Goal: Communication & Community: Answer question/provide support

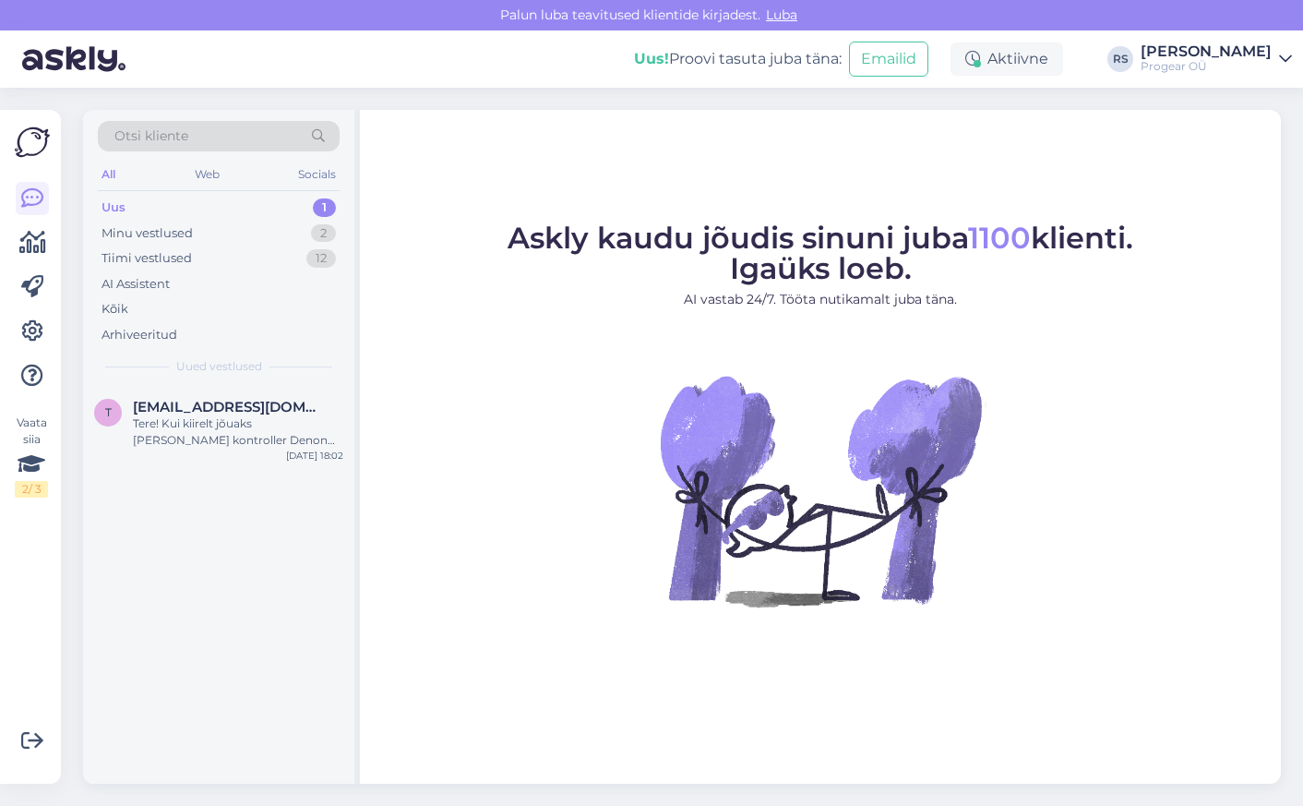
click at [206, 207] on div "Uus 1" at bounding box center [219, 208] width 242 height 26
click at [174, 415] on div "Tere! Kui kiirelt jõuaks [PERSON_NAME] kontroller Denon SC LIVE 4?" at bounding box center [238, 431] width 210 height 33
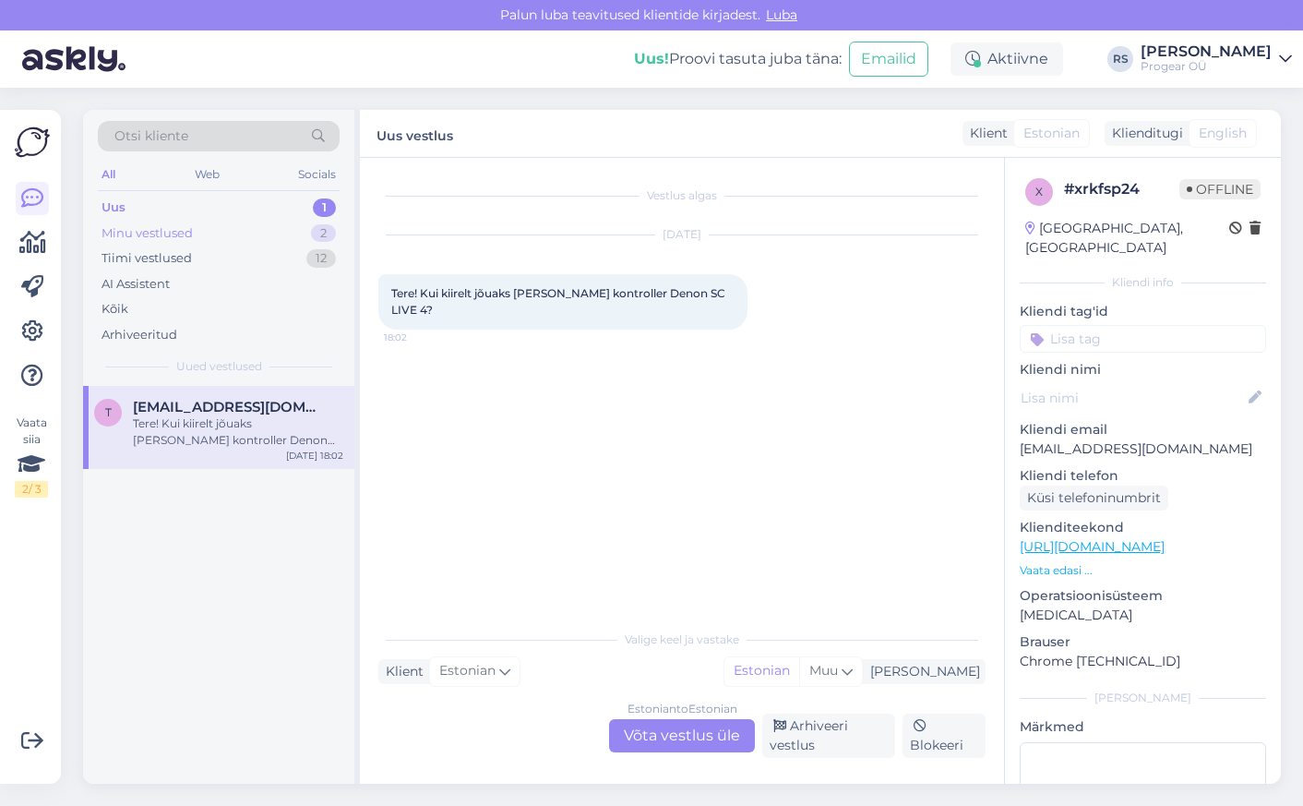
click at [214, 225] on div "Minu vestlused 2" at bounding box center [219, 234] width 242 height 26
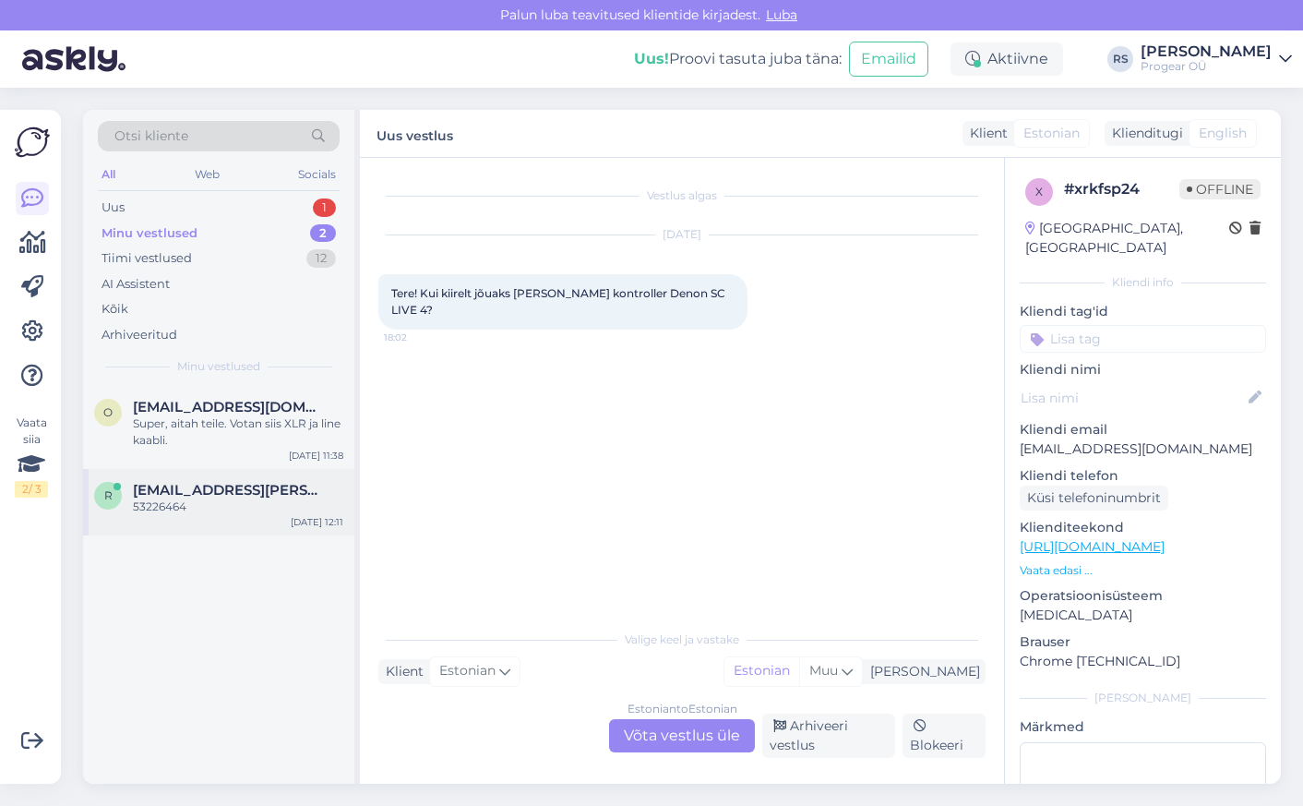
click at [199, 505] on div "53226464" at bounding box center [238, 506] width 210 height 17
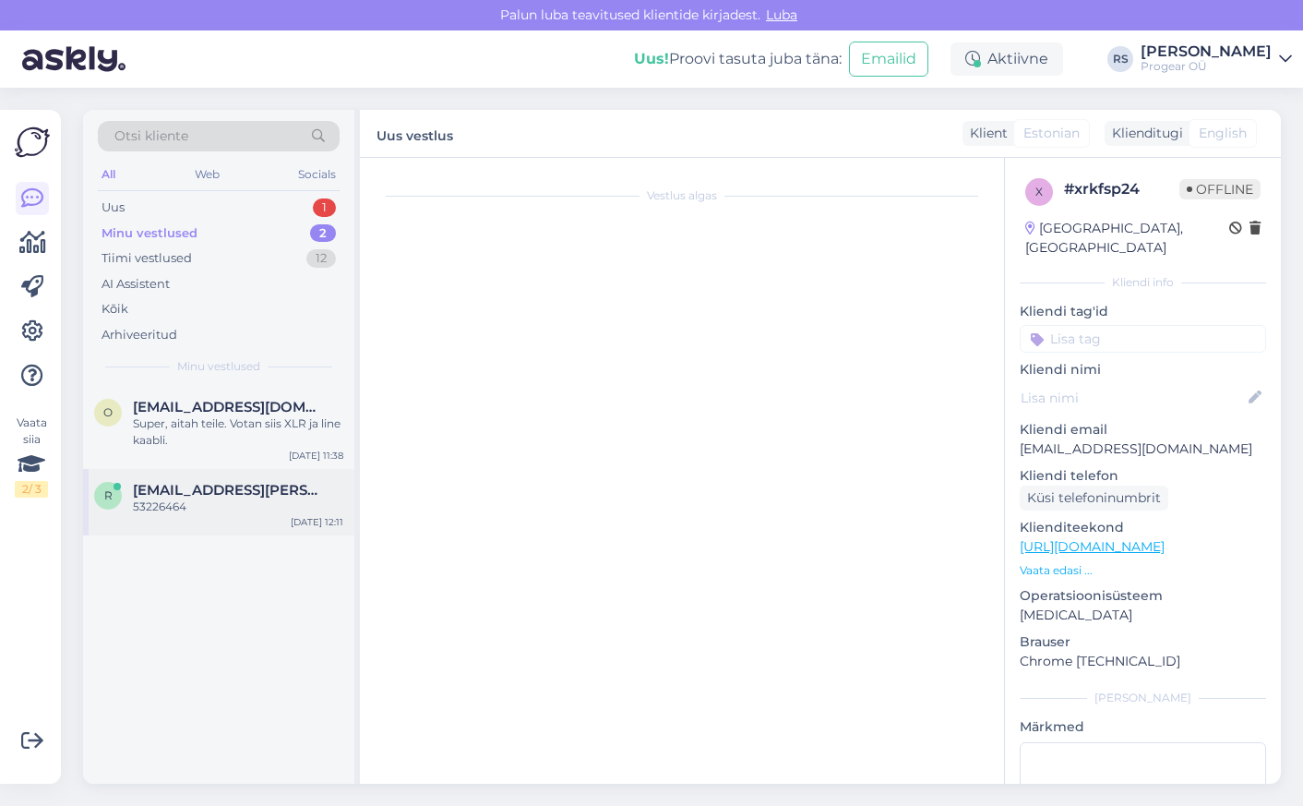
scroll to position [79, 0]
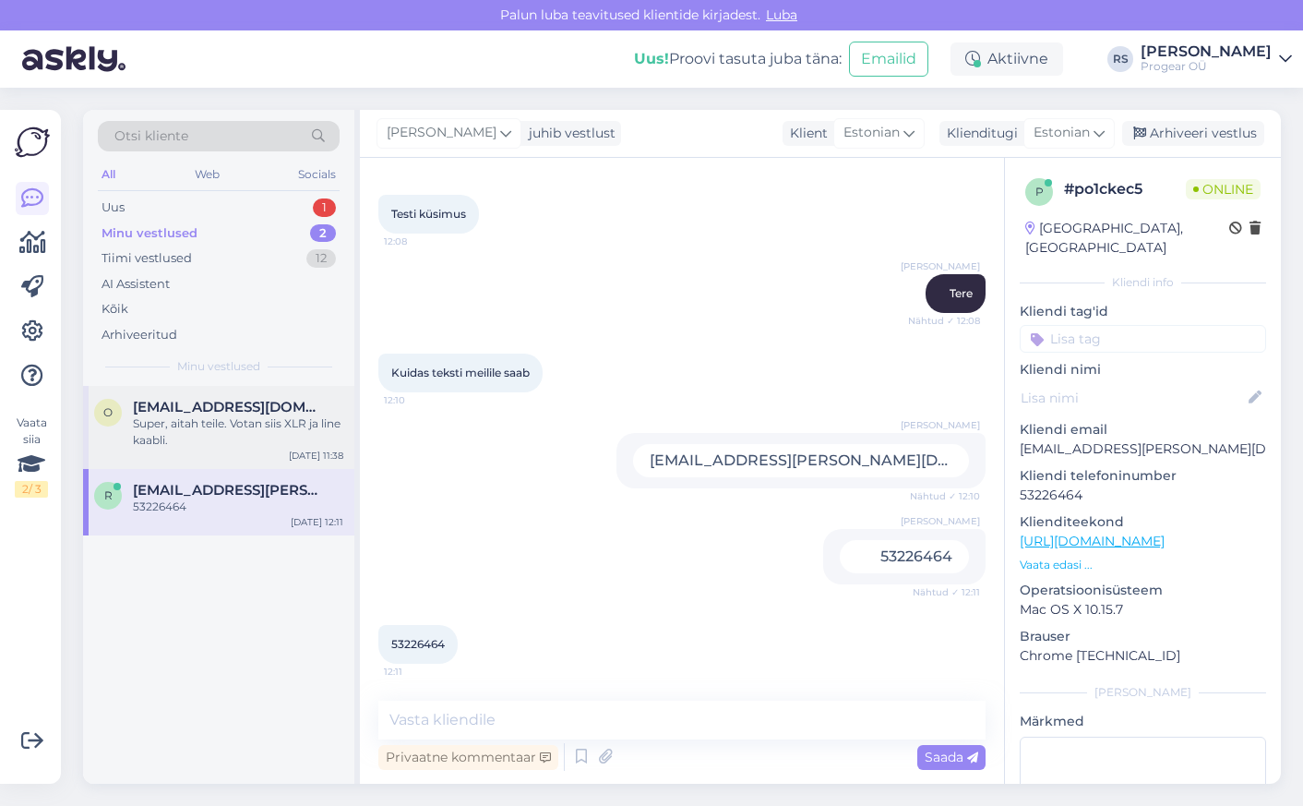
click at [213, 435] on div "Super, aitah teile. Votan siis XLR ja line kaabli." at bounding box center [238, 431] width 210 height 33
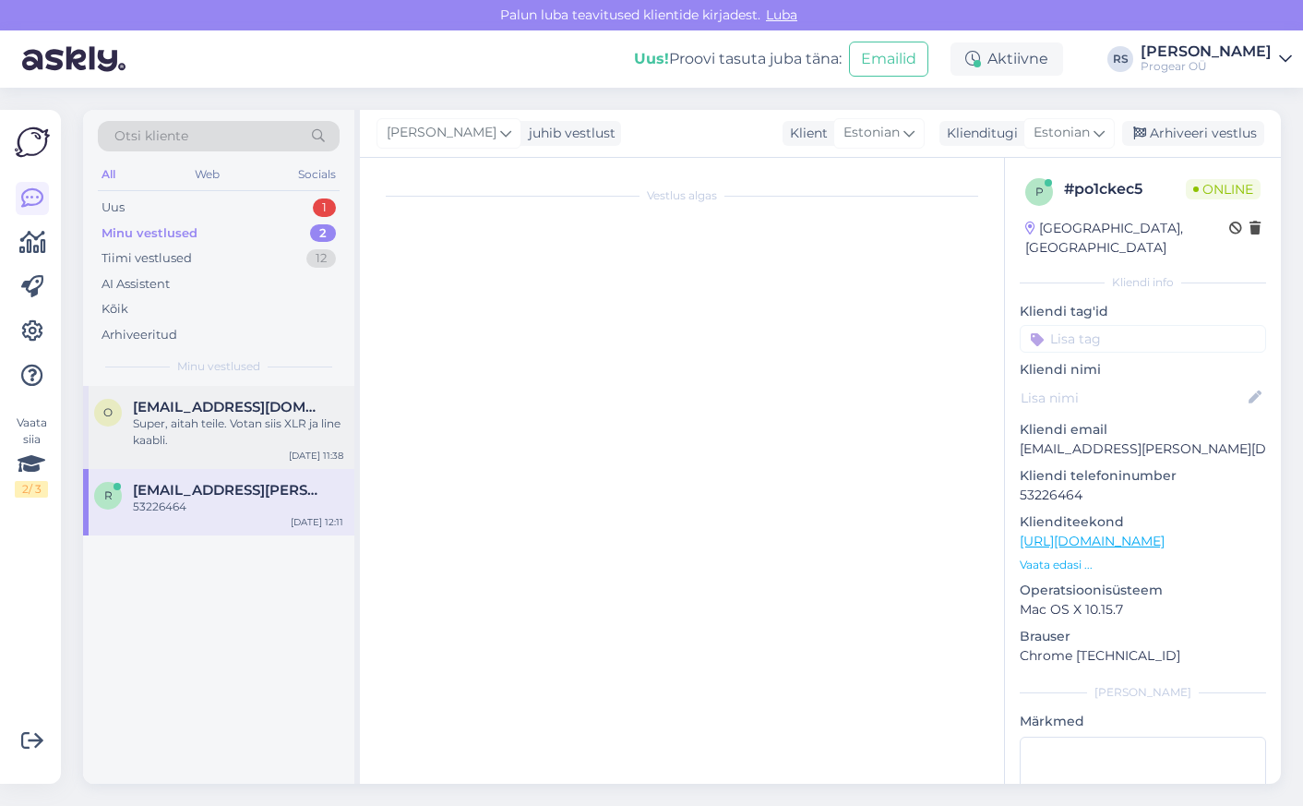
scroll to position [170, 0]
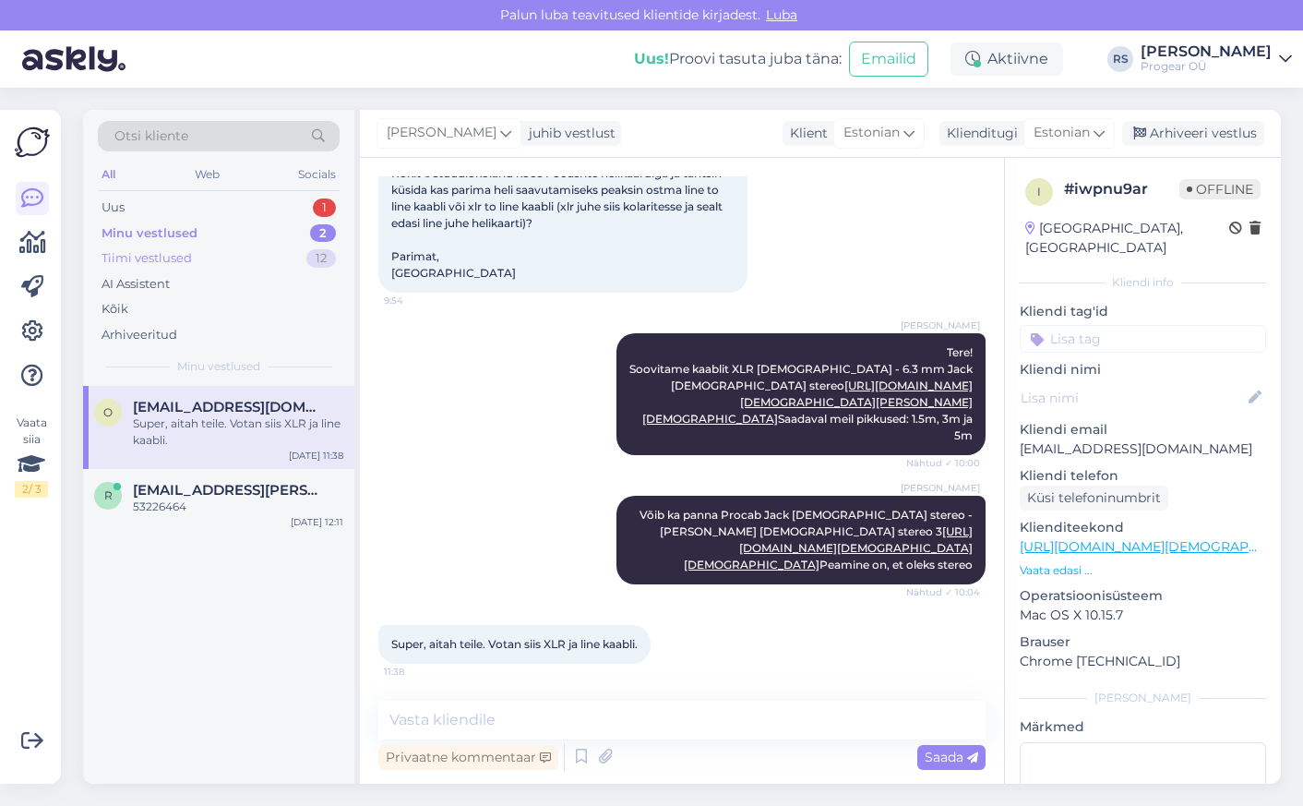
click at [179, 258] on div "Tiimi vestlused" at bounding box center [147, 258] width 90 height 18
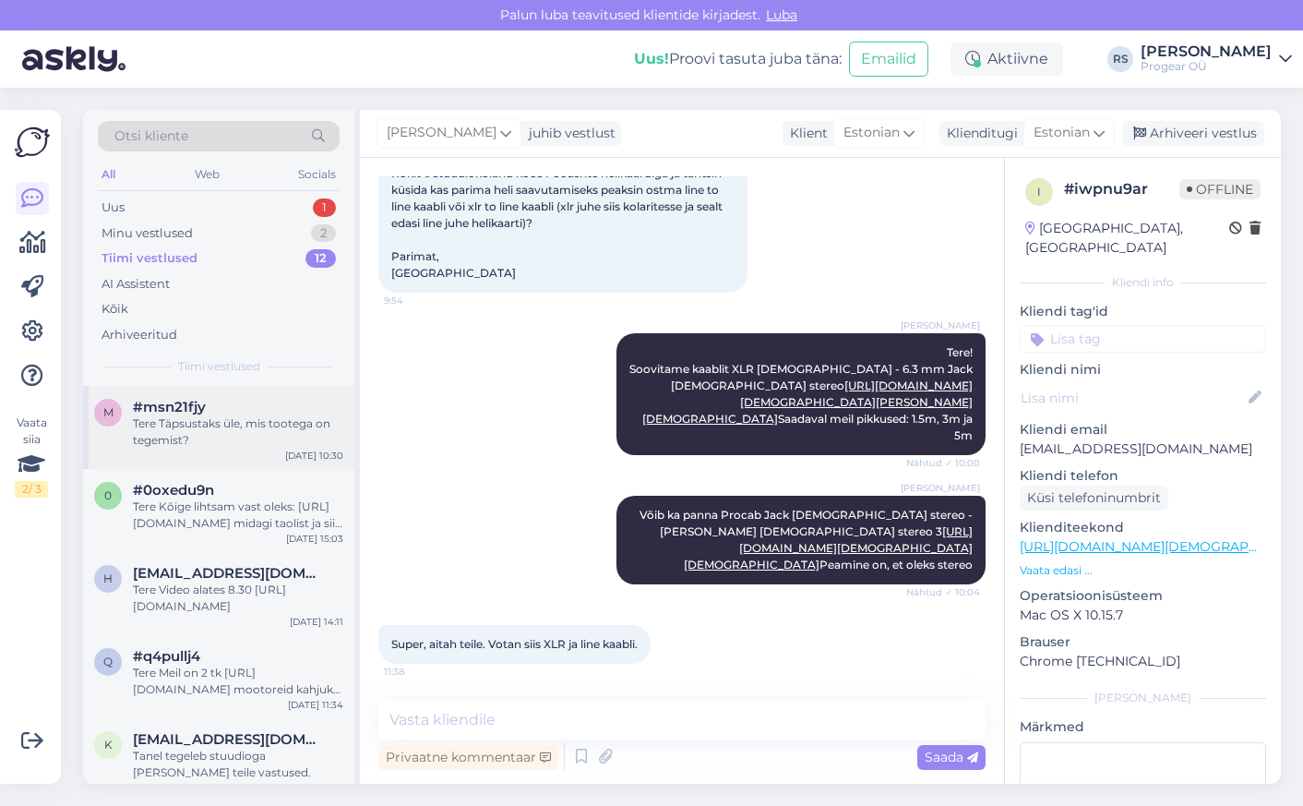
click at [210, 433] on div "Tere Täpsustaks üle, mis tootega on tegemist?" at bounding box center [238, 431] width 210 height 33
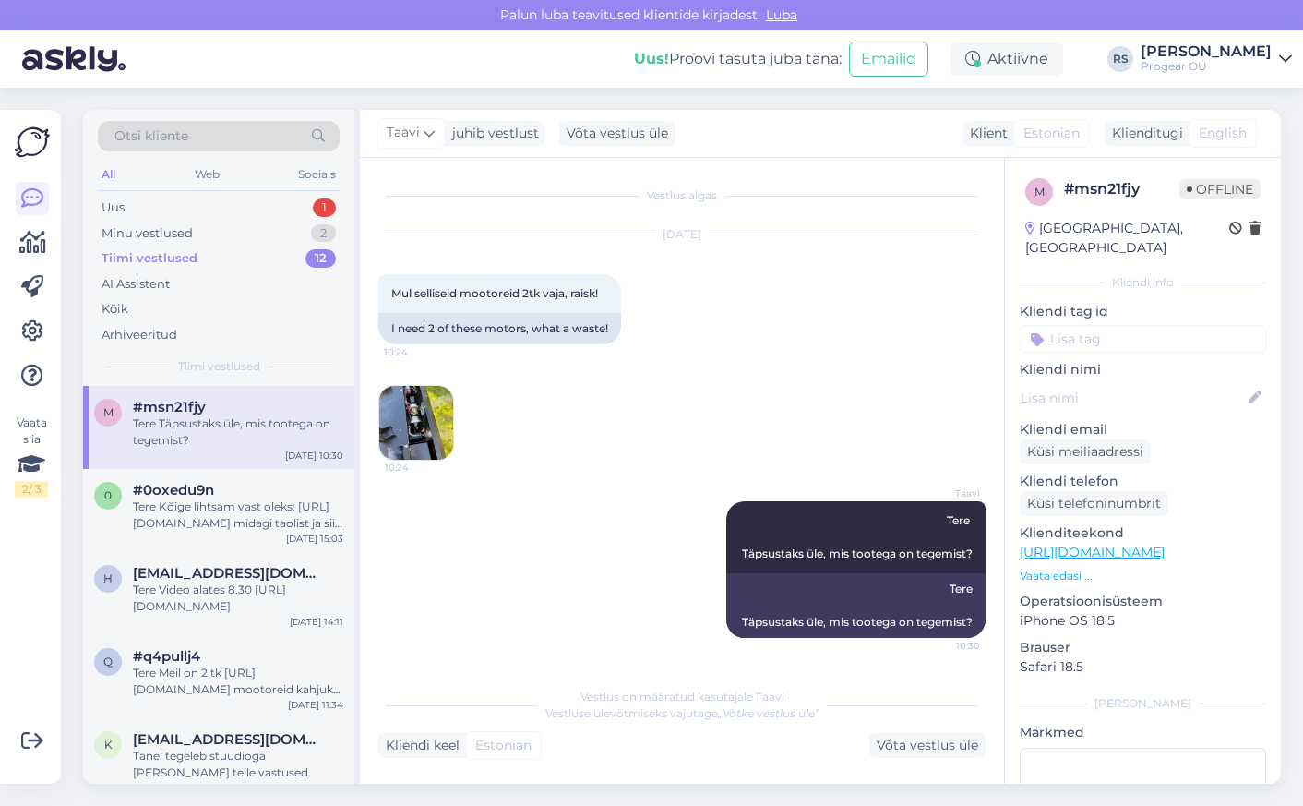
click at [414, 429] on img at bounding box center [416, 423] width 74 height 74
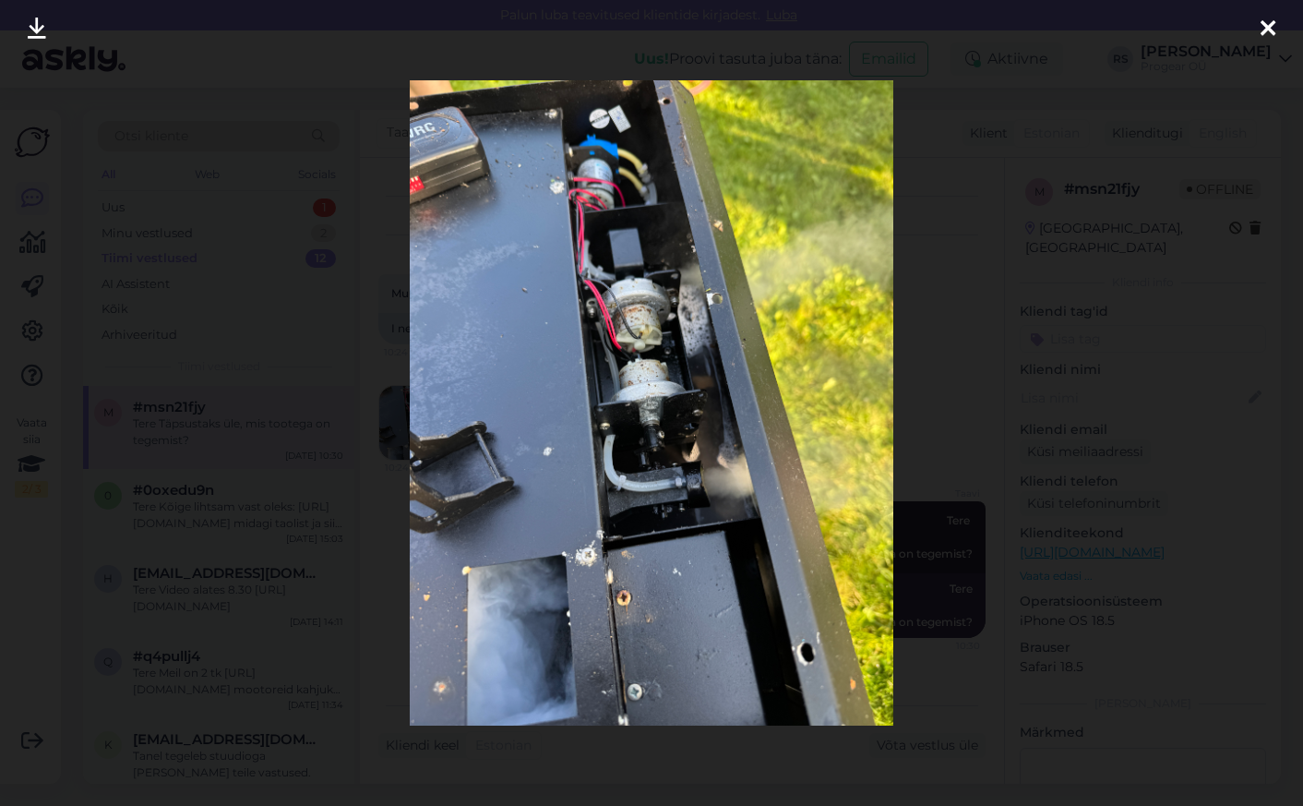
click at [618, 353] on img at bounding box center [652, 402] width 484 height 644
click at [630, 379] on img at bounding box center [652, 402] width 484 height 644
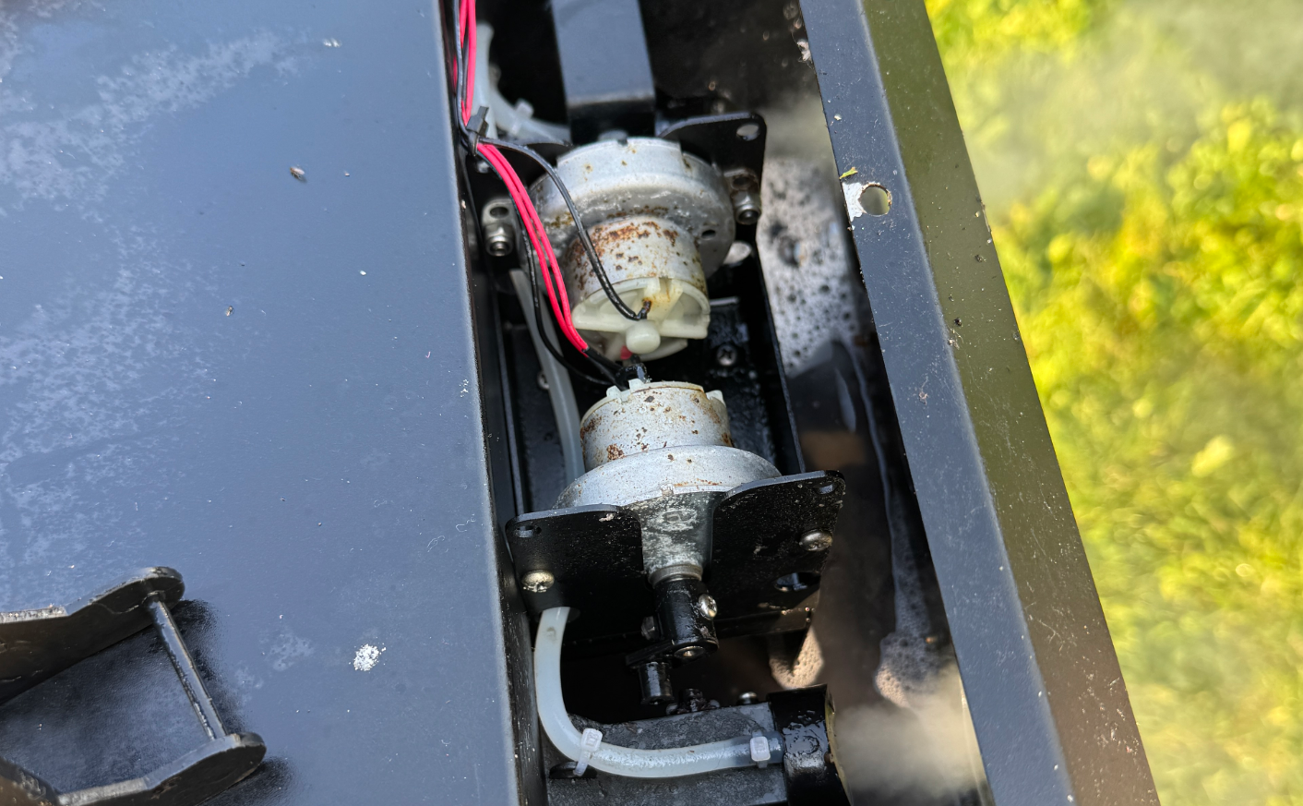
drag, startPoint x: 680, startPoint y: 281, endPoint x: 733, endPoint y: 454, distance: 181.3
click at [733, 454] on img at bounding box center [652, 402] width 484 height 644
click at [710, 370] on img at bounding box center [652, 402] width 484 height 644
